Goal: Task Accomplishment & Management: Manage account settings

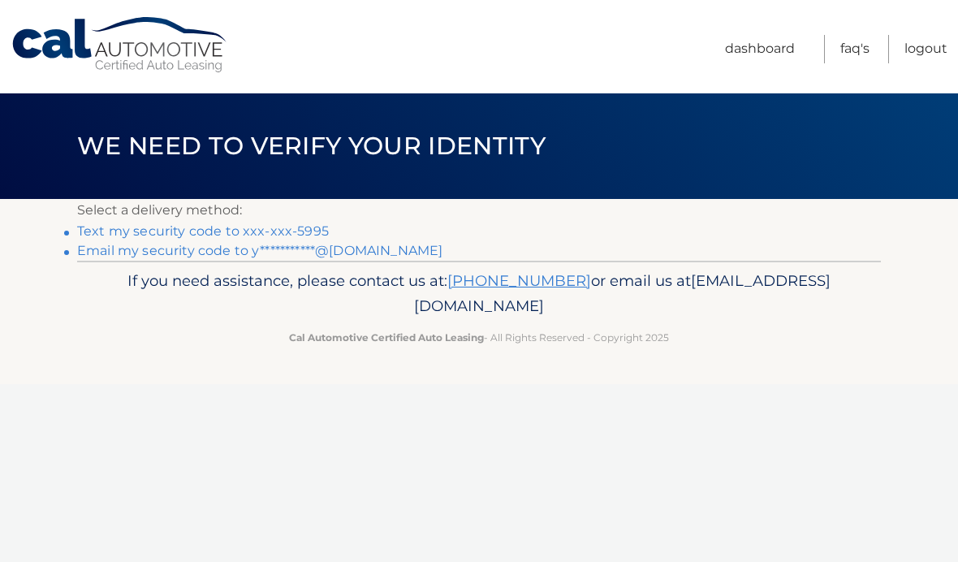
click at [115, 226] on link "Text my security code to xxx-xxx-5995" at bounding box center [203, 230] width 252 height 15
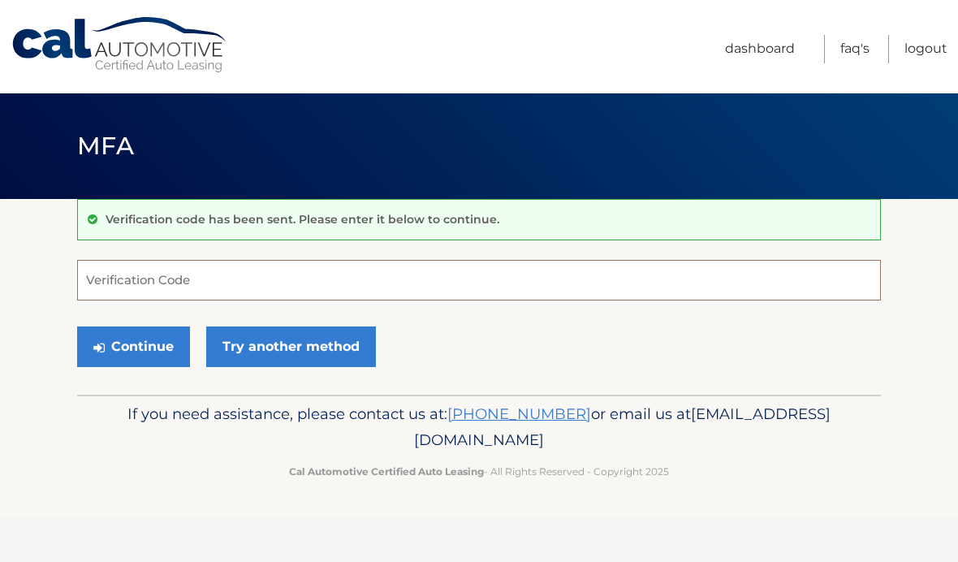
type input "7"
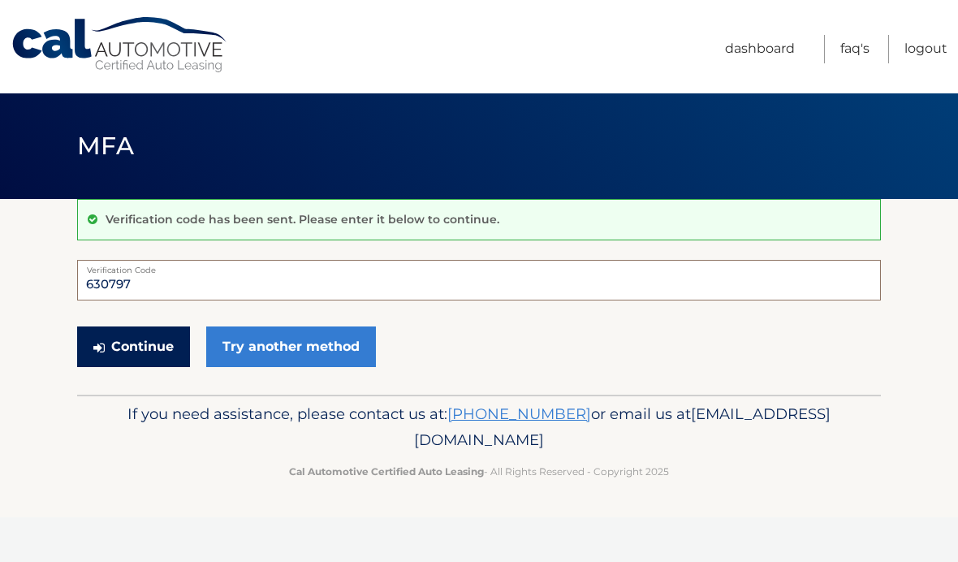
type input "630797"
click at [123, 348] on button "Continue" at bounding box center [133, 346] width 113 height 41
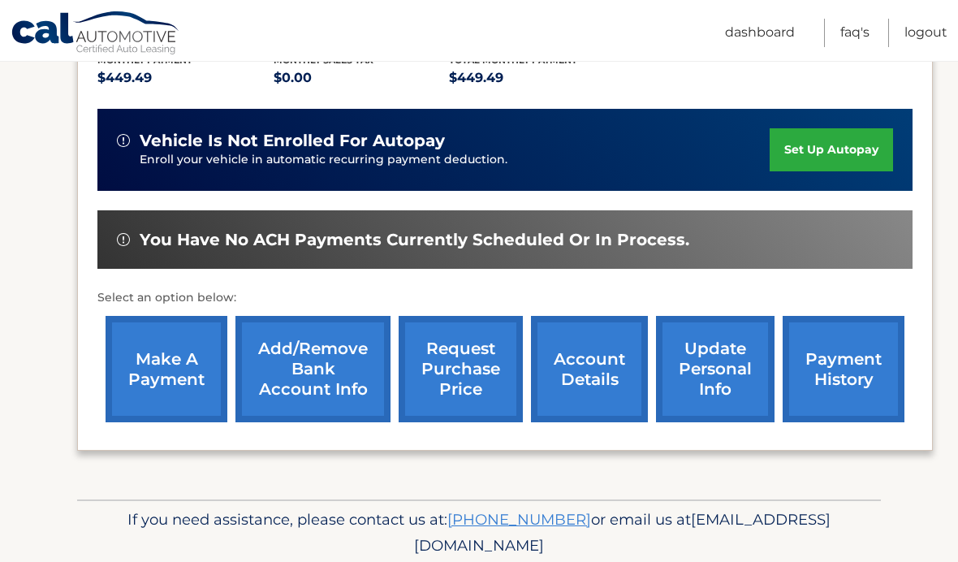
scroll to position [383, 0]
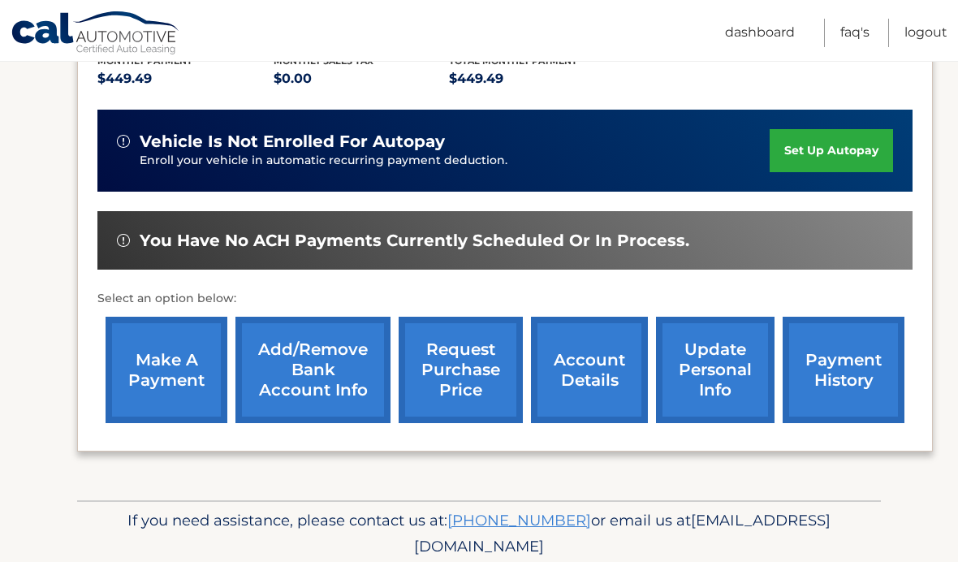
click at [482, 378] on link "request purchase price" at bounding box center [461, 370] width 124 height 106
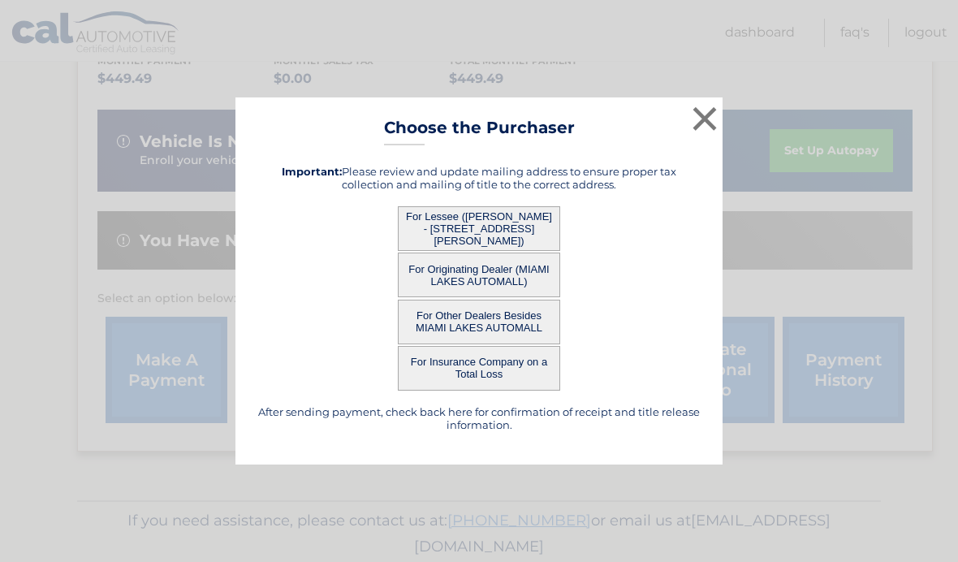
click at [490, 251] on button "For Lessee (YOSVANI FERNANDEZ - 1270 Strassner Dr, Unit 3403, Brentwood, MO 631…" at bounding box center [479, 228] width 162 height 45
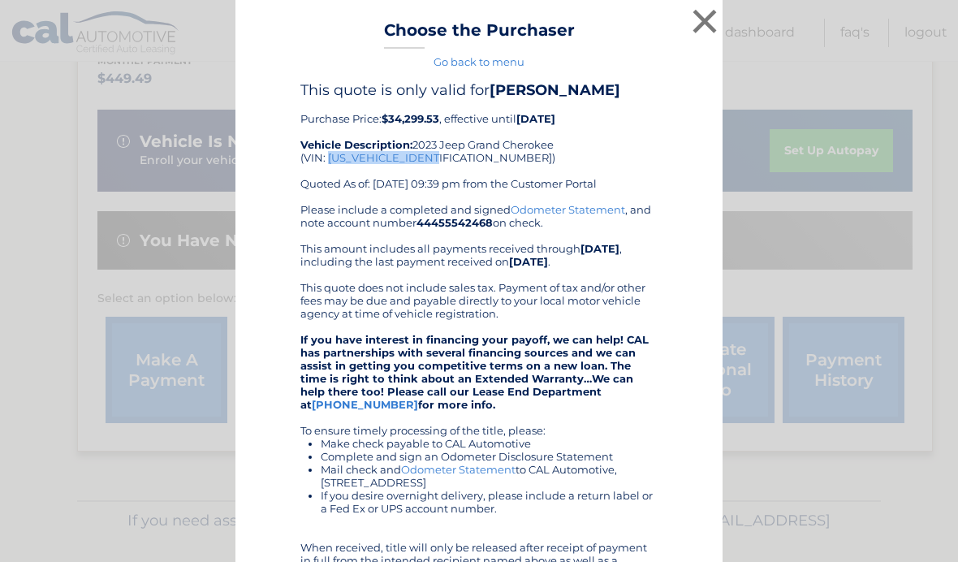
scroll to position [0, 0]
click at [63, 437] on div "× Choose the Purchaser Go back to menu After sending payment, check back here f…" at bounding box center [478, 393] width 945 height 787
